Goal: Task Accomplishment & Management: Manage account settings

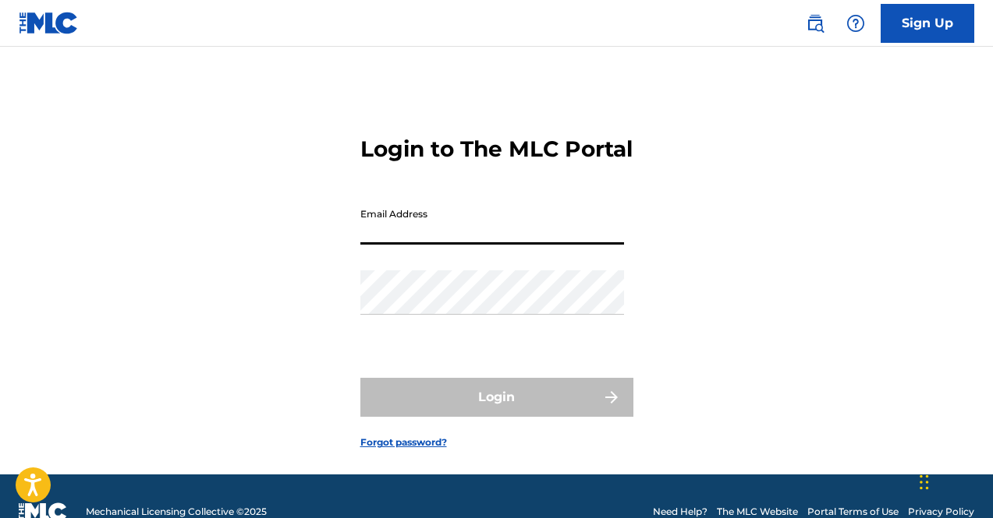
type input "[EMAIL_ADDRESS][DOMAIN_NAME]"
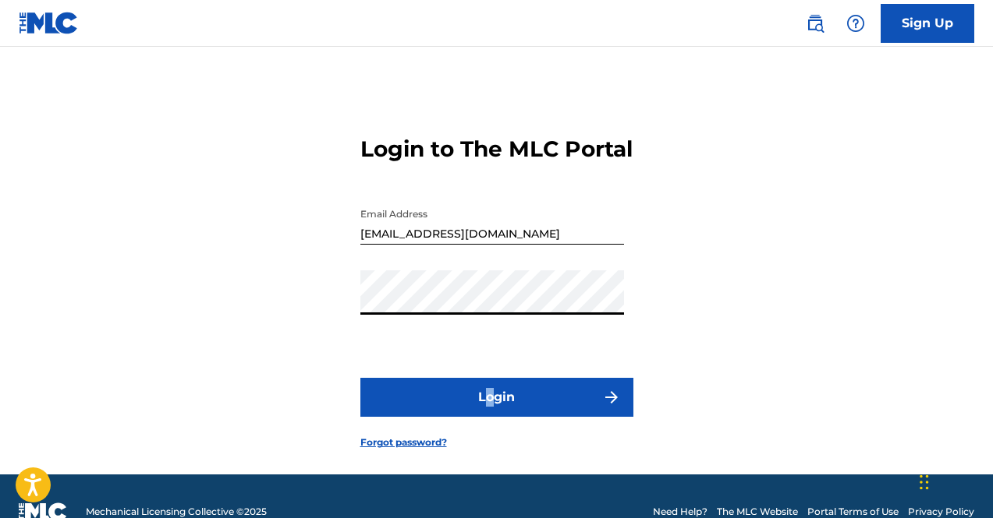
click at [488, 452] on form "Login to The MLC Portal Email Address [EMAIL_ADDRESS][DOMAIN_NAME] Password Log…" at bounding box center [496, 280] width 273 height 389
click at [501, 417] on button "Login" at bounding box center [496, 397] width 273 height 39
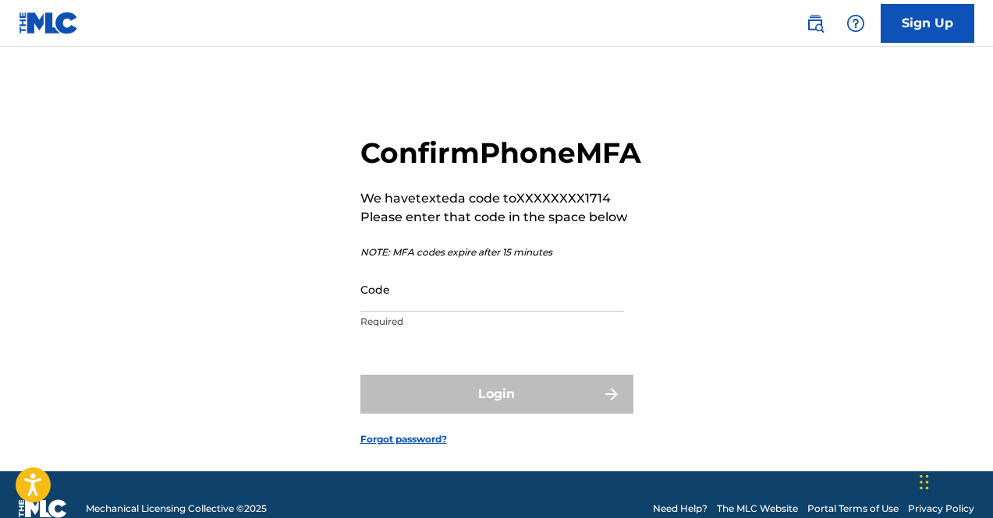
click at [443, 312] on input "Code" at bounding box center [492, 289] width 264 height 44
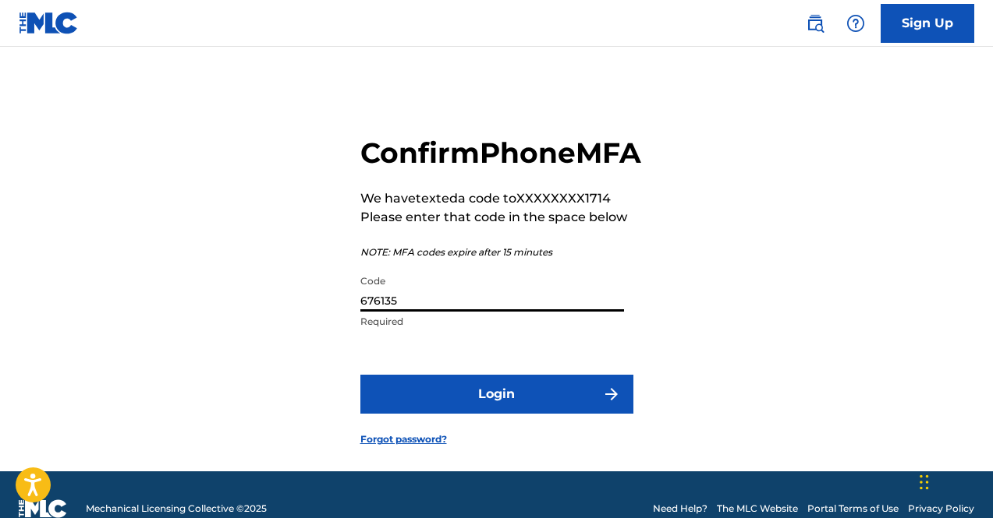
type input "676135"
click at [360, 375] on button "Login" at bounding box center [496, 394] width 273 height 39
